Goal: Check status: Check status

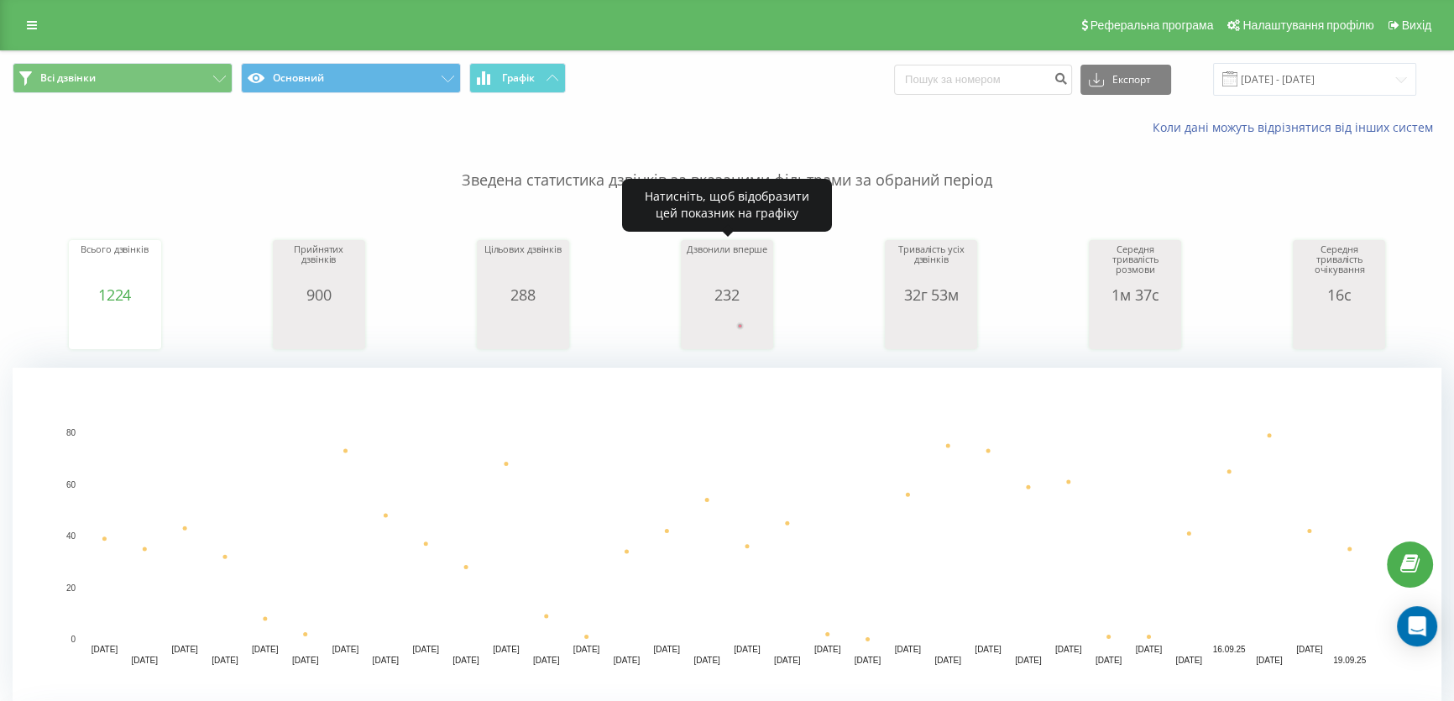
click at [737, 319] on rect "A chart." at bounding box center [727, 328] width 84 height 31
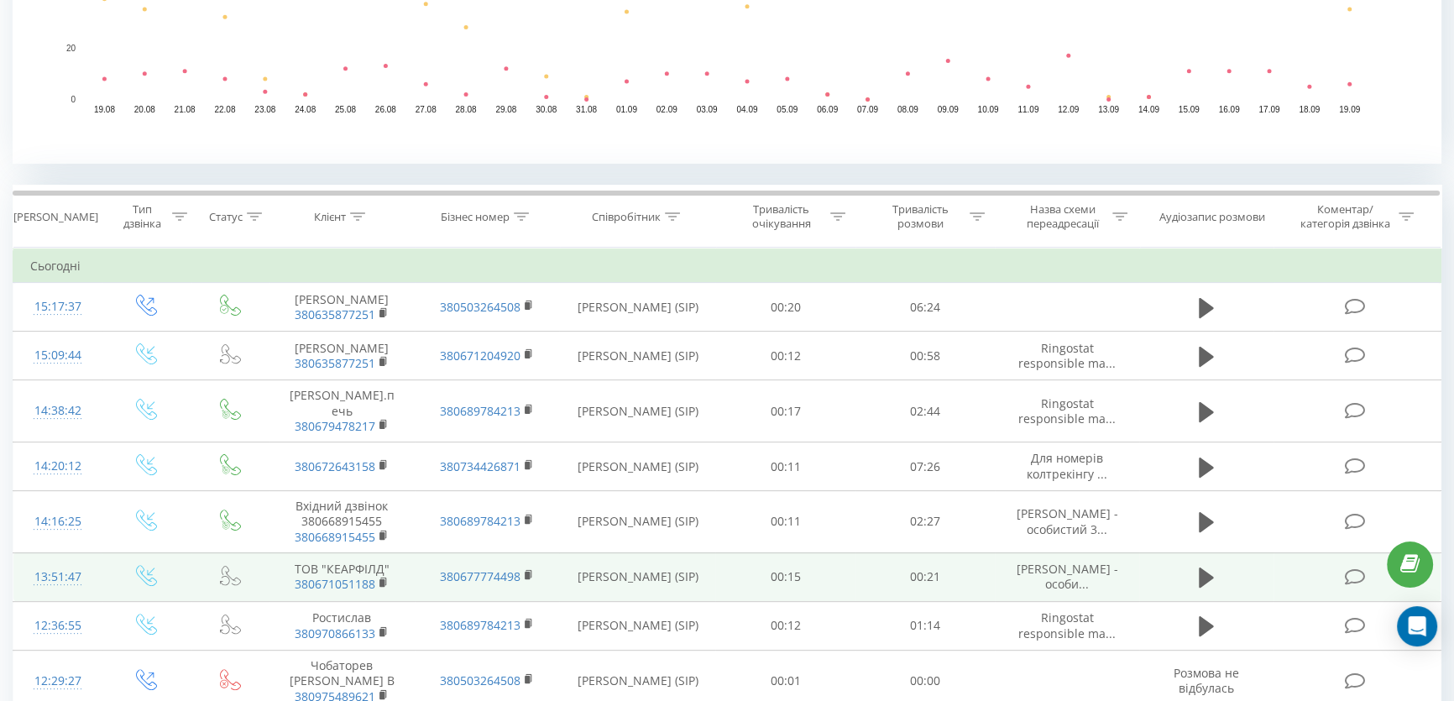
scroll to position [228, 0]
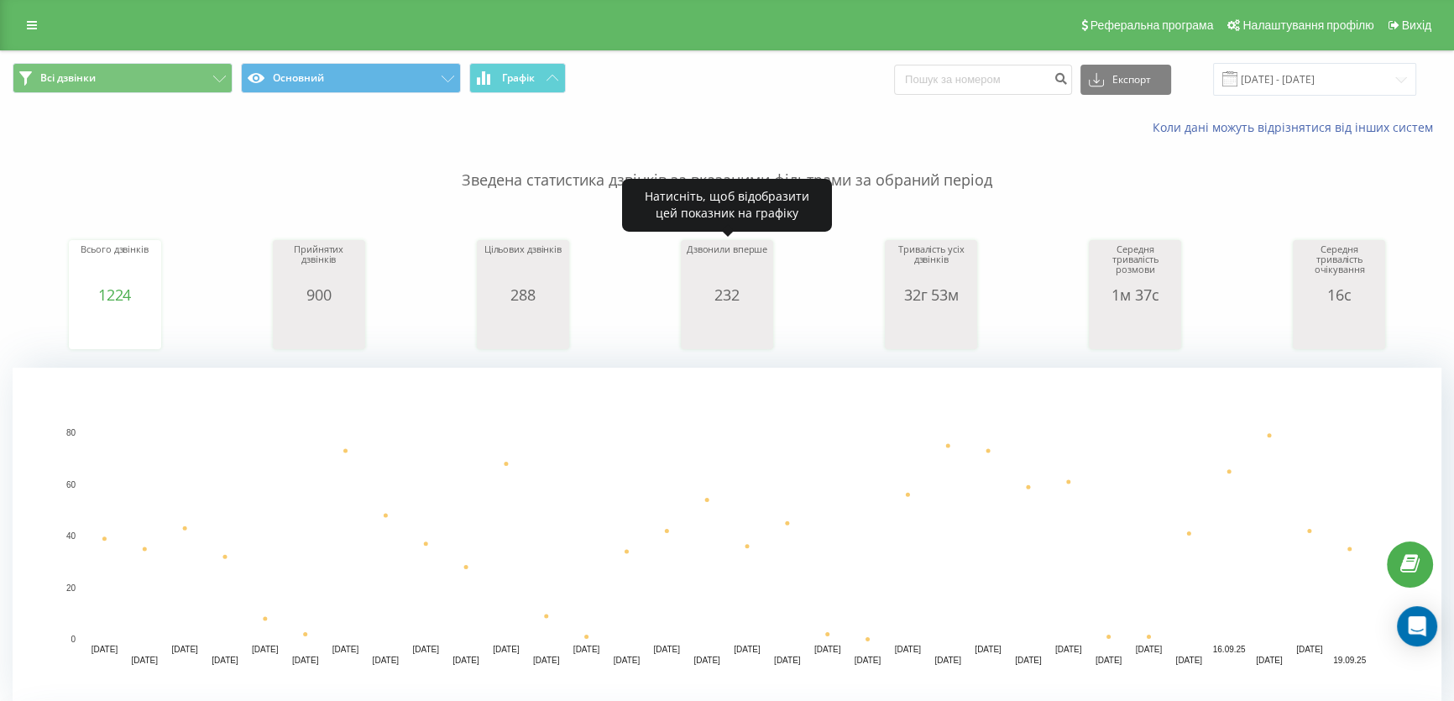
click at [689, 296] on div "232" at bounding box center [727, 294] width 84 height 17
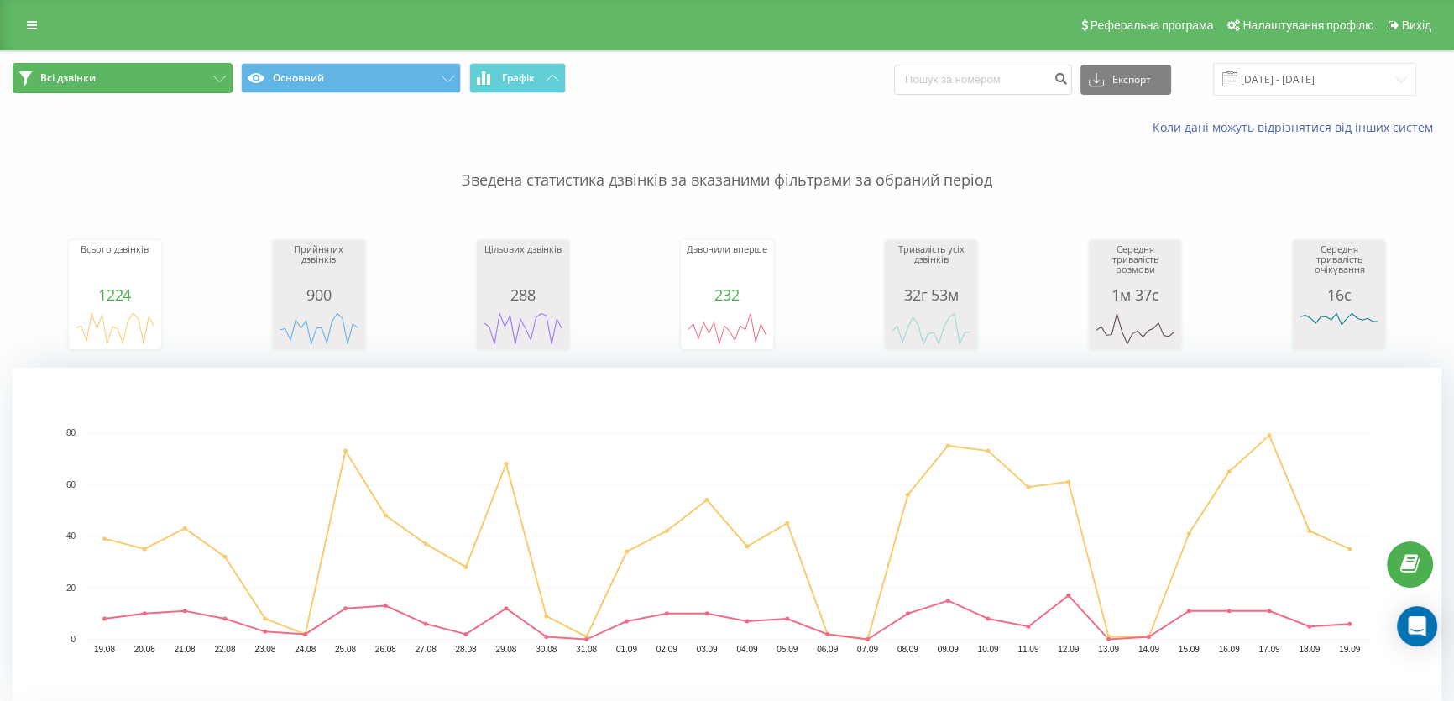
click at [59, 76] on span "Всі дзвінки" at bounding box center [67, 77] width 55 height 13
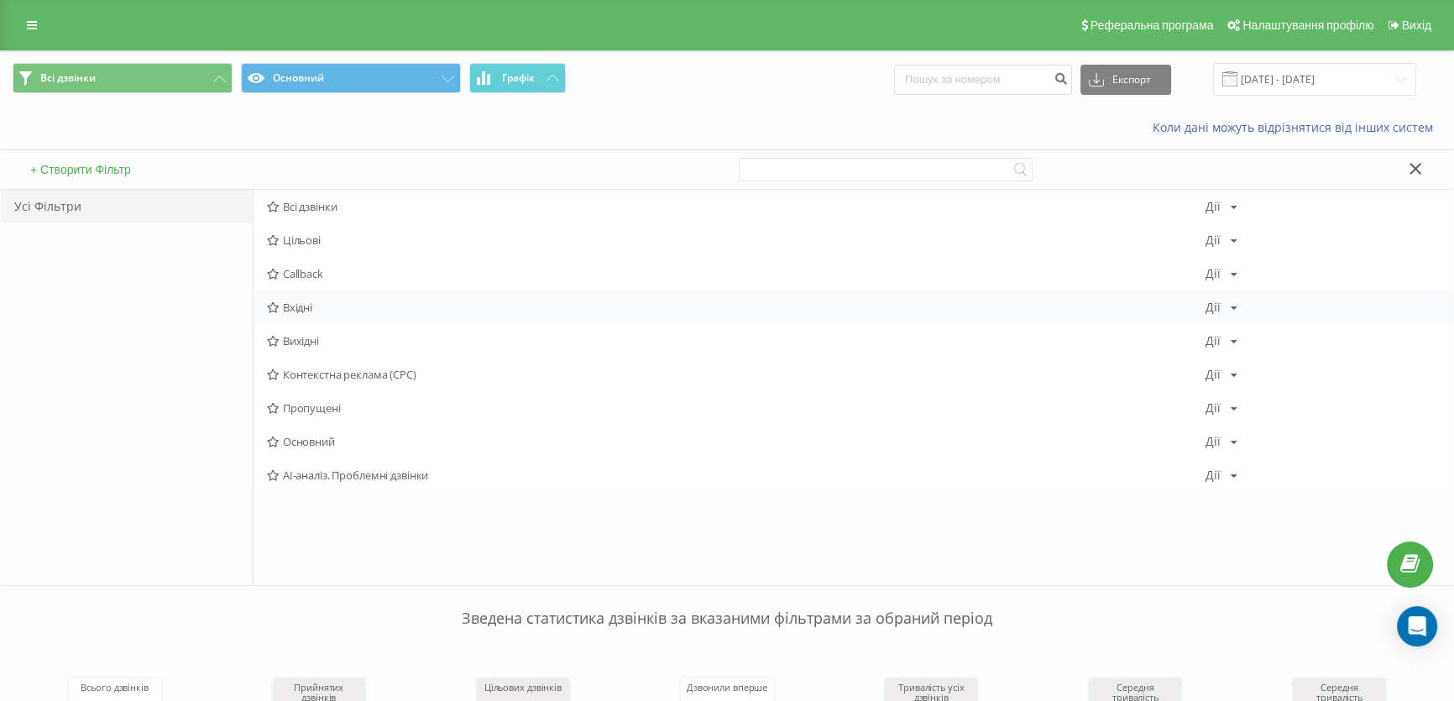
click at [301, 304] on span "Вхідні" at bounding box center [736, 307] width 939 height 12
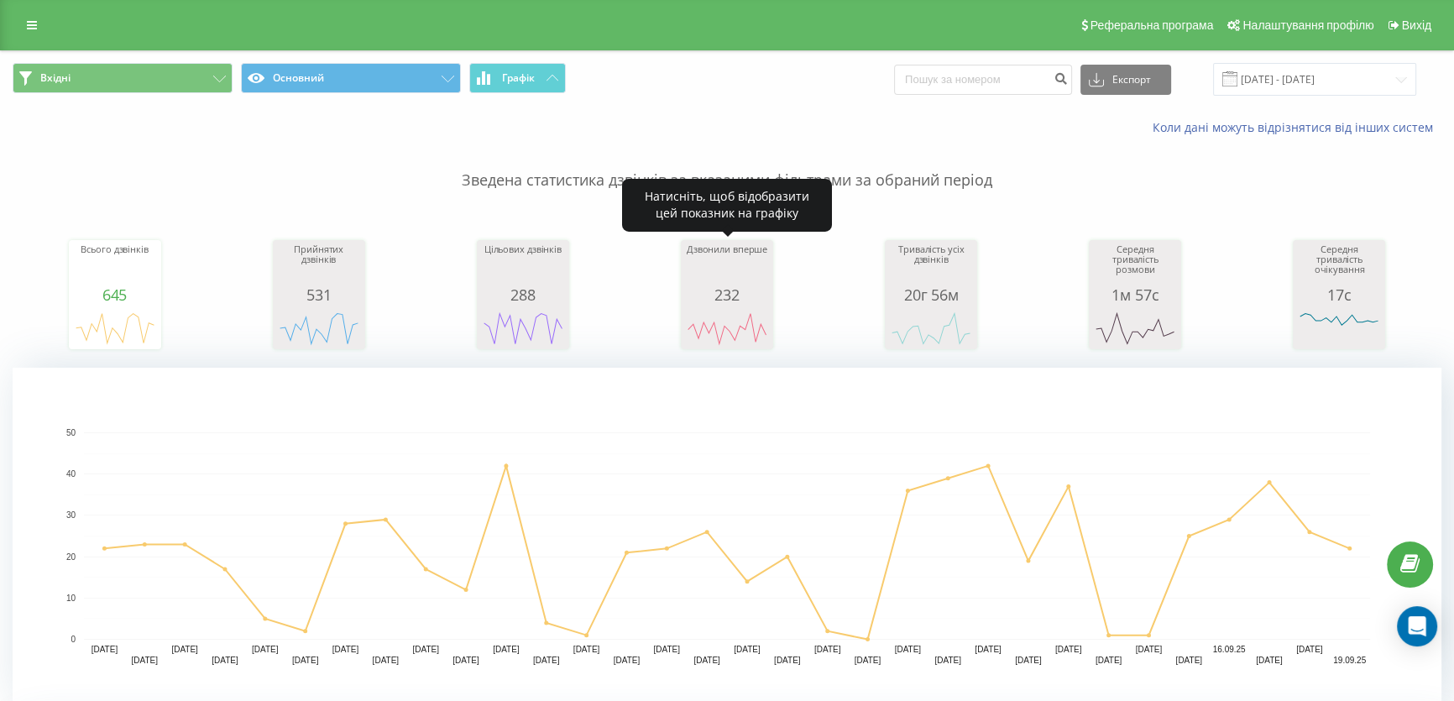
click at [727, 298] on div "232" at bounding box center [727, 294] width 84 height 17
